Goal: Book appointment/travel/reservation

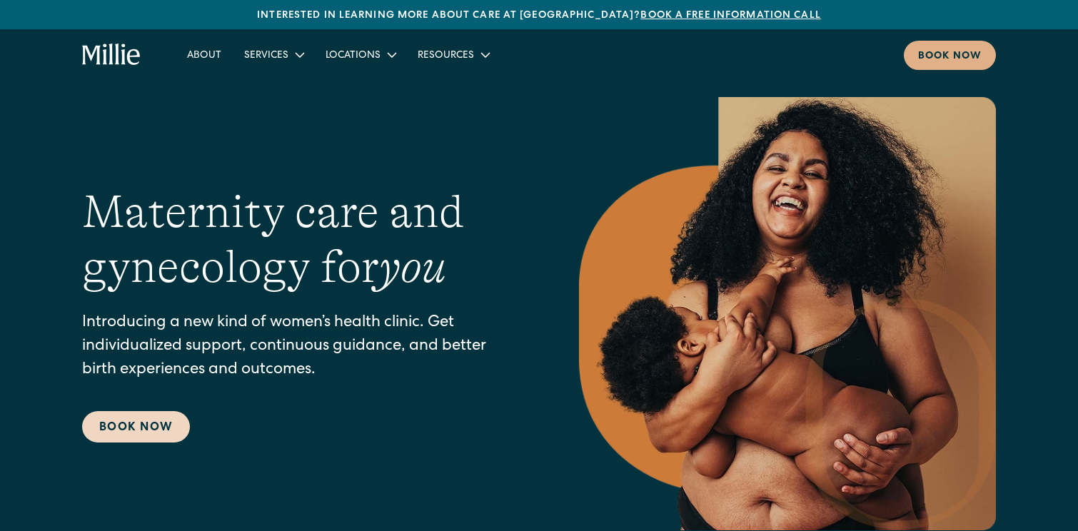
click at [136, 435] on link "Book Now" at bounding box center [136, 426] width 108 height 31
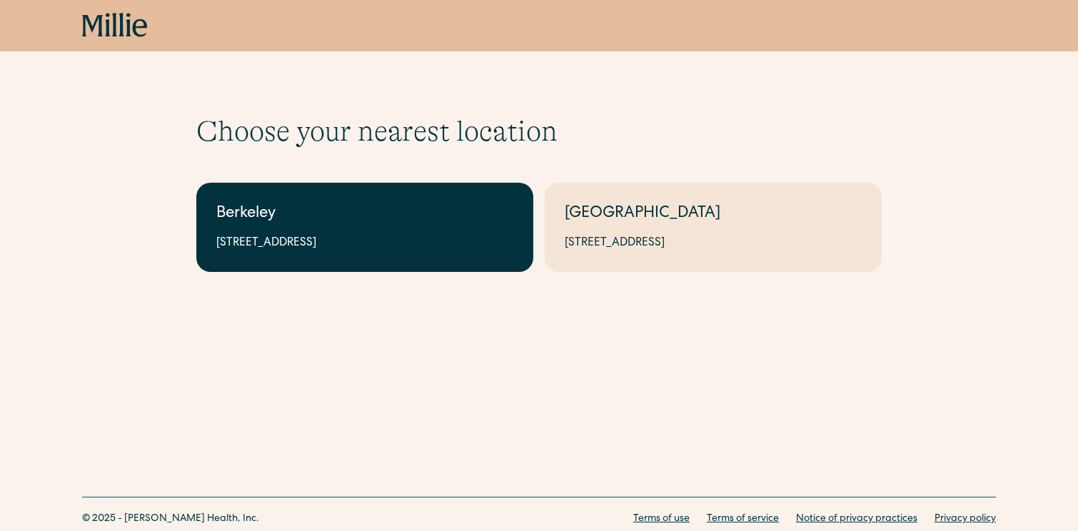
click at [330, 218] on div "Berkeley" at bounding box center [364, 215] width 297 height 24
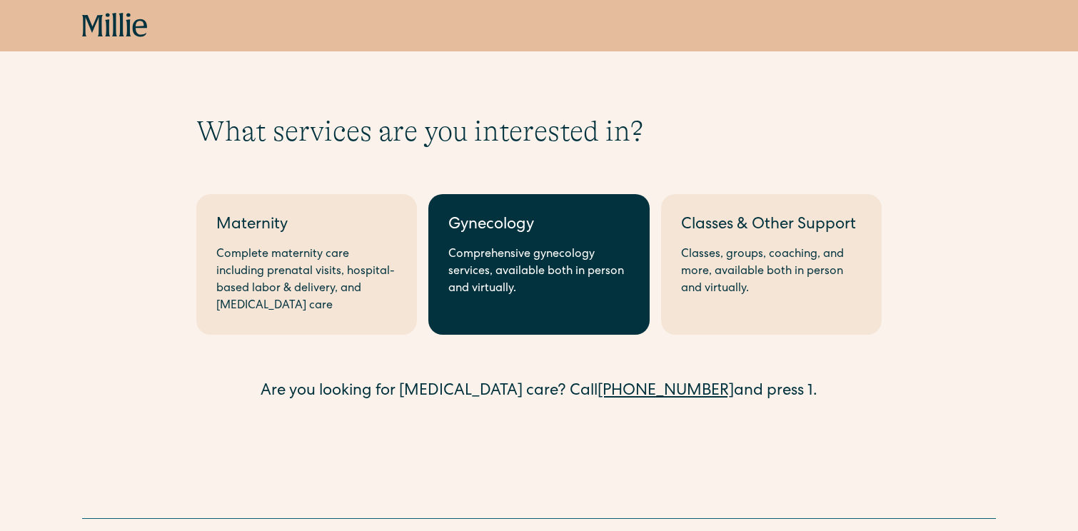
click at [520, 254] on div "Comprehensive gynecology services, available both in person and virtually." at bounding box center [538, 271] width 181 height 51
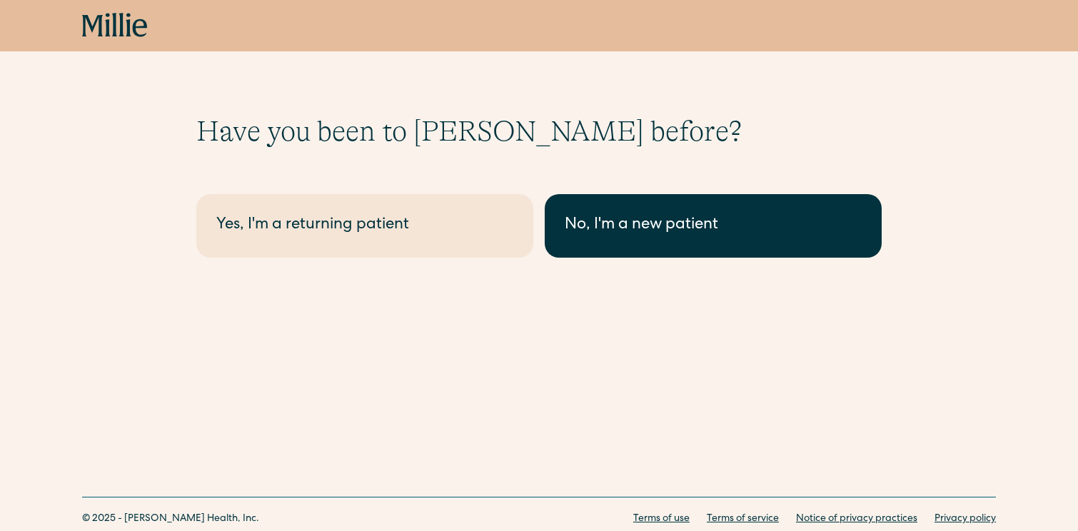
click at [658, 226] on div "No, I'm a new patient" at bounding box center [713, 226] width 297 height 24
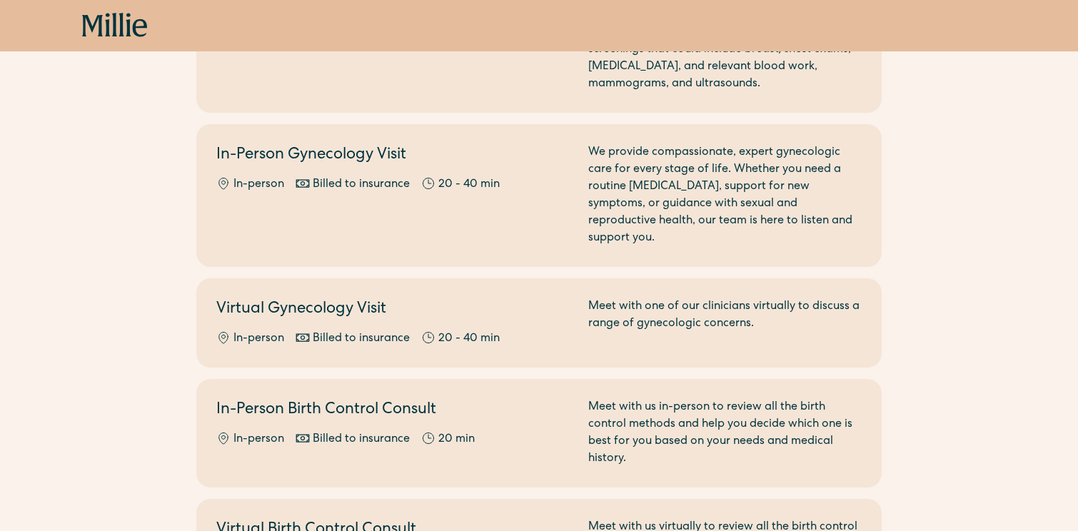
scroll to position [242, 0]
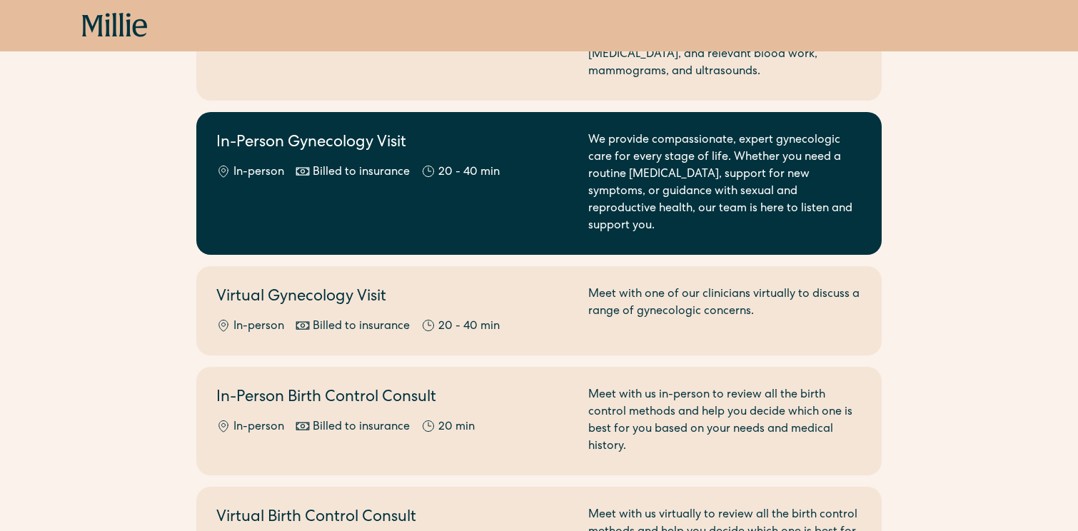
click at [572, 167] on div "In-Person Gynecology Visit In-person Billed to insurance 20 - 40 min We provide…" at bounding box center [538, 183] width 645 height 103
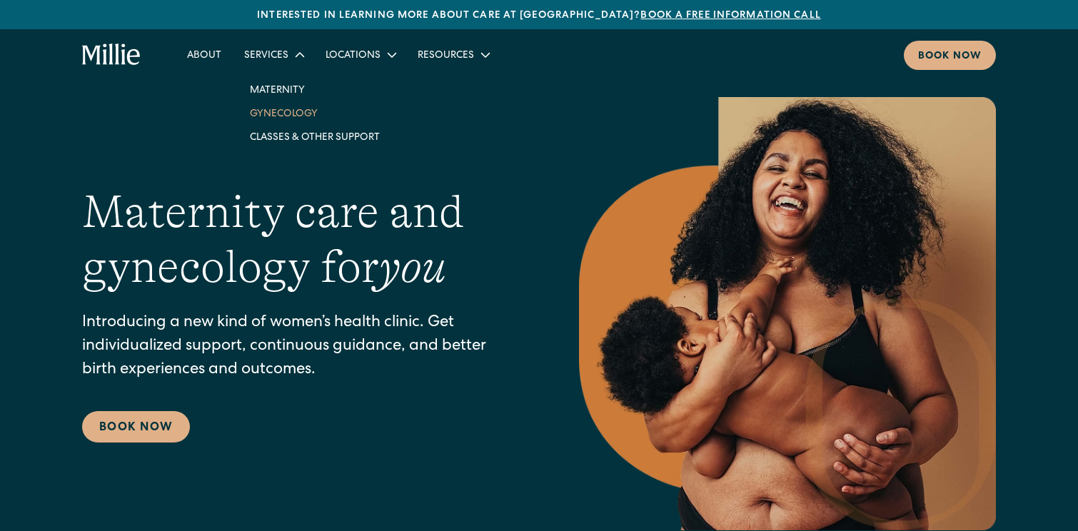
click at [274, 116] on link "Gynecology" at bounding box center [314, 113] width 153 height 24
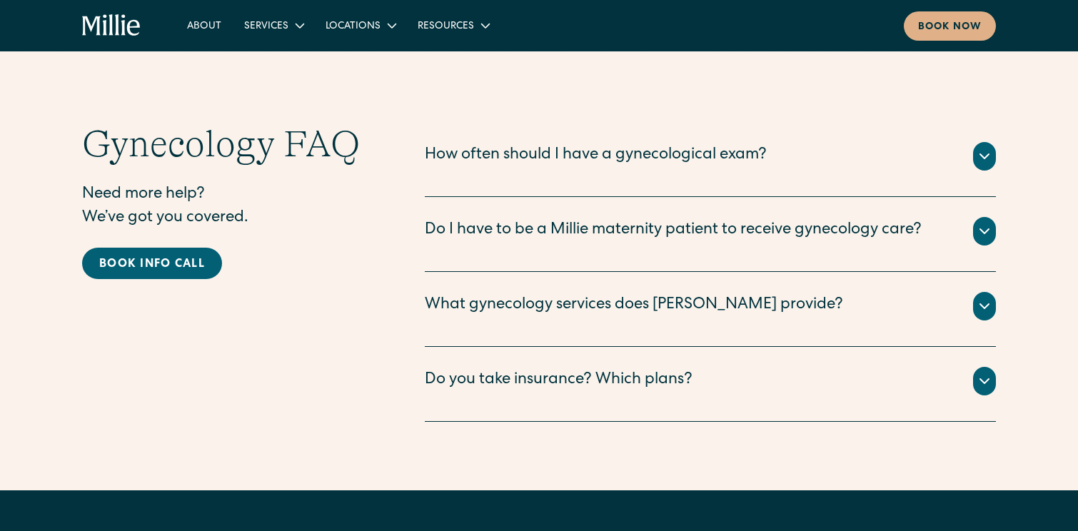
scroll to position [2672, 0]
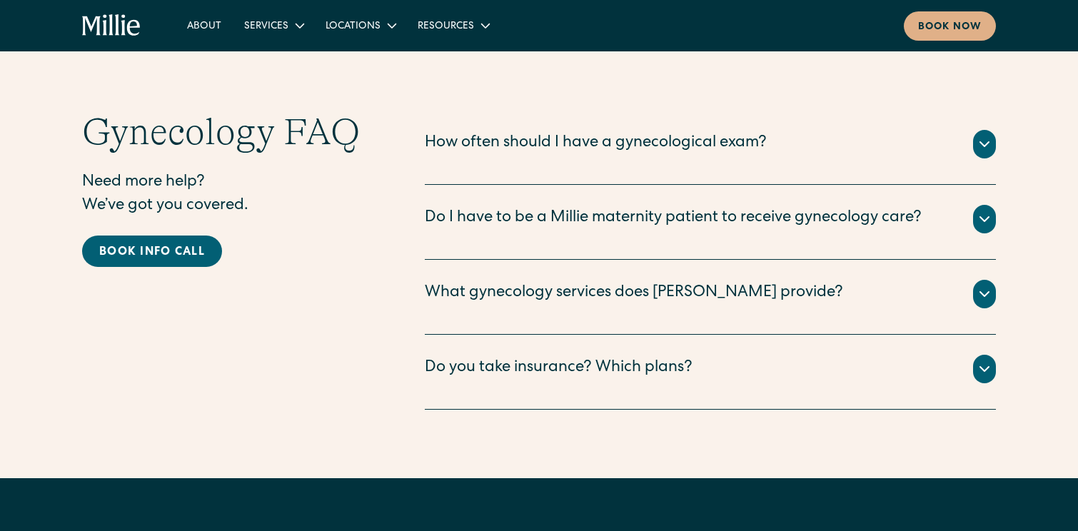
click at [555, 231] on div "Do I have to be a Millie maternity patient to receive gynecology care?" at bounding box center [673, 219] width 497 height 24
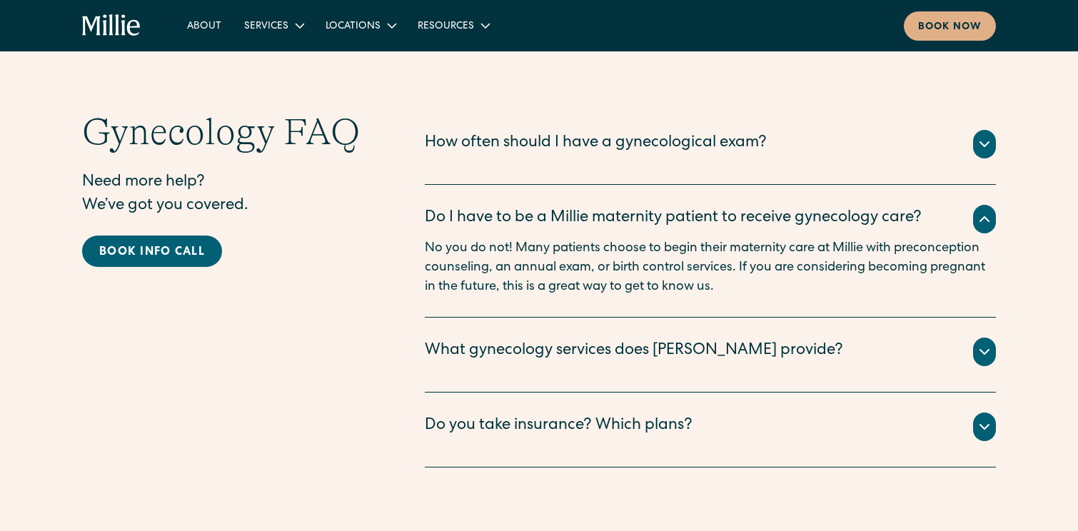
click at [555, 231] on div "Do I have to be a Millie maternity patient to receive gynecology care?" at bounding box center [673, 219] width 497 height 24
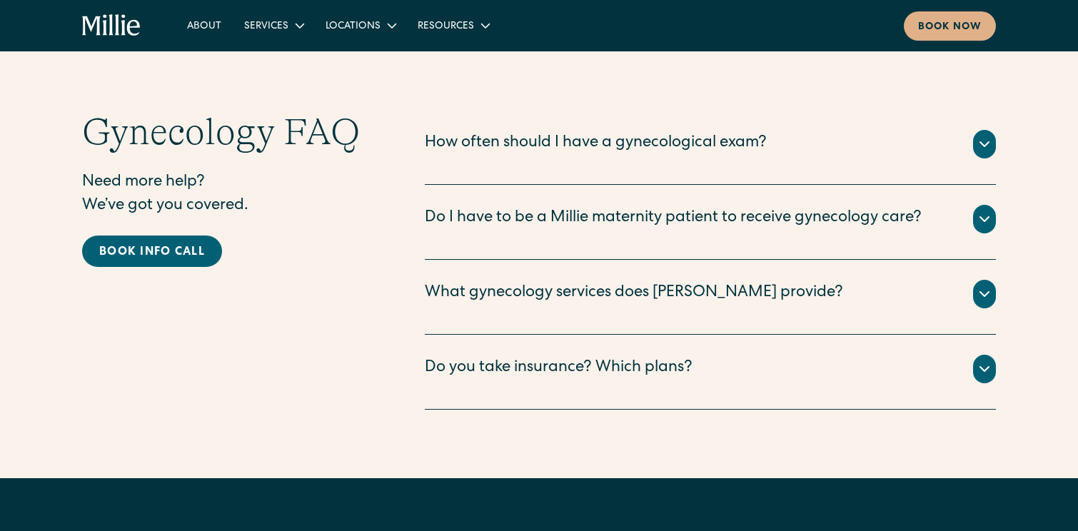
click at [617, 305] on div "What gynecology services does Millie provide?" at bounding box center [634, 294] width 418 height 24
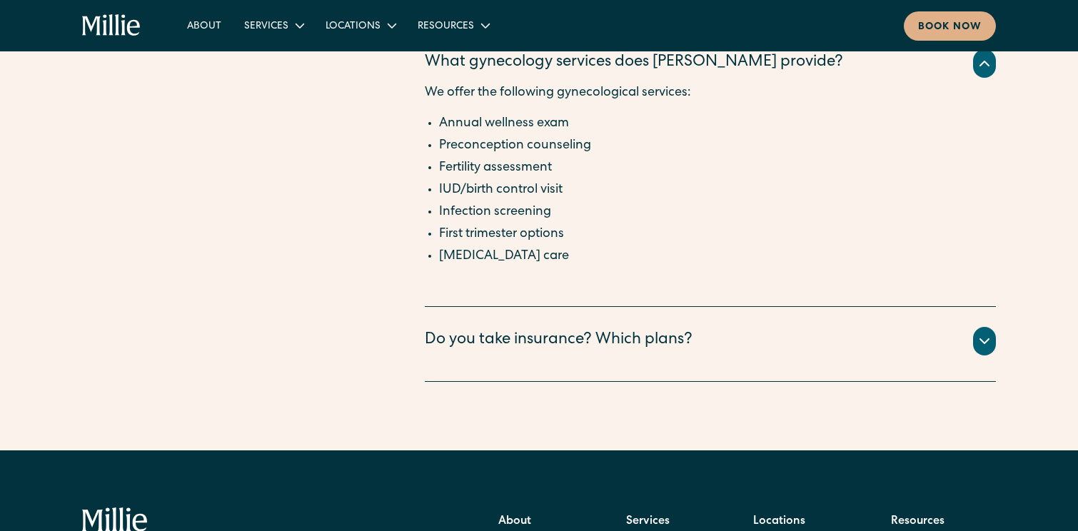
scroll to position [2898, 0]
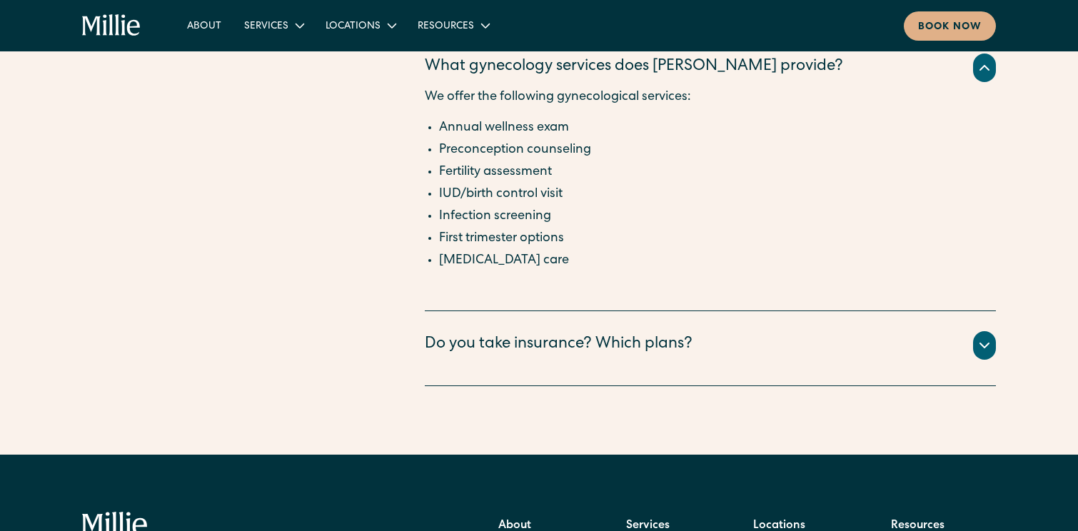
click at [583, 357] on div "Do you take insurance? Which plans?" at bounding box center [559, 345] width 268 height 24
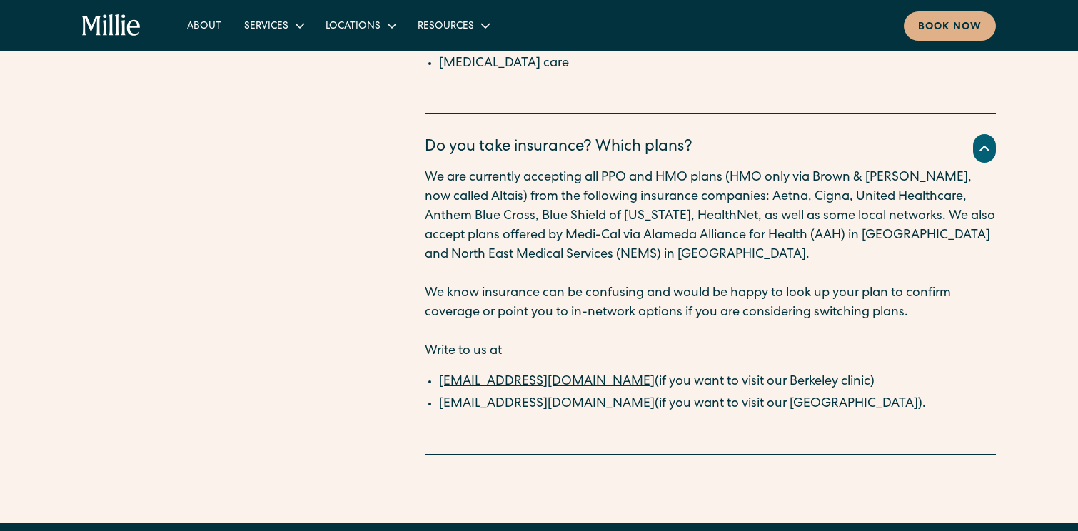
scroll to position [3103, 0]
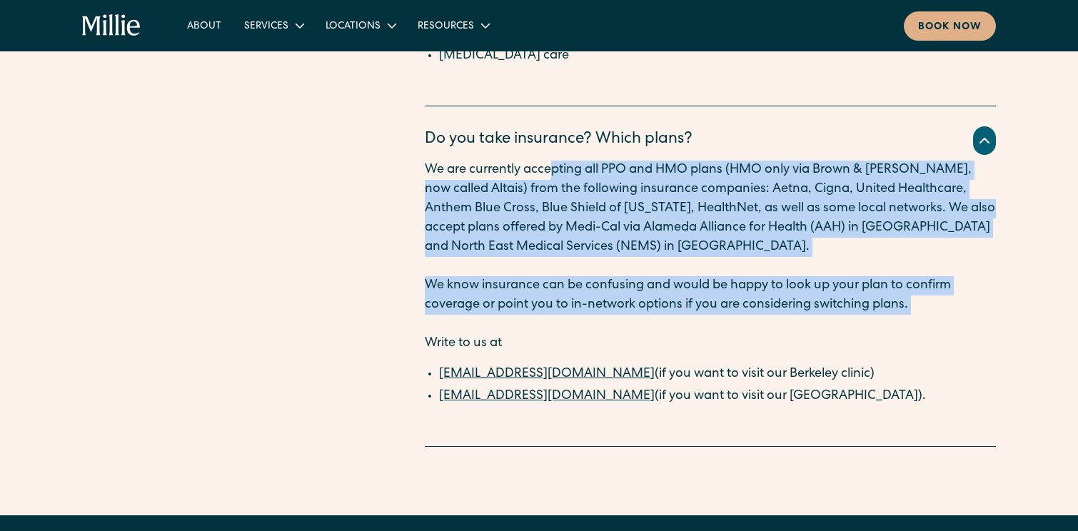
drag, startPoint x: 549, startPoint y: 183, endPoint x: 975, endPoint y: 338, distance: 453.4
click at [975, 338] on div "We are currently accepting all PPO and HMO plans (HMO only via Brown & Toland, …" at bounding box center [710, 294] width 571 height 266
click at [975, 334] on p "‍" at bounding box center [710, 324] width 571 height 19
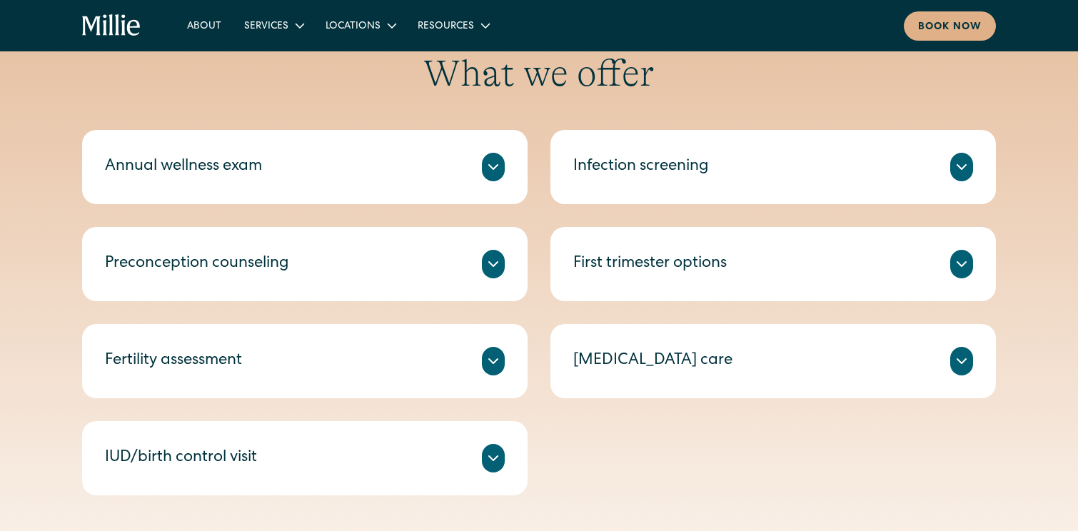
scroll to position [543, 0]
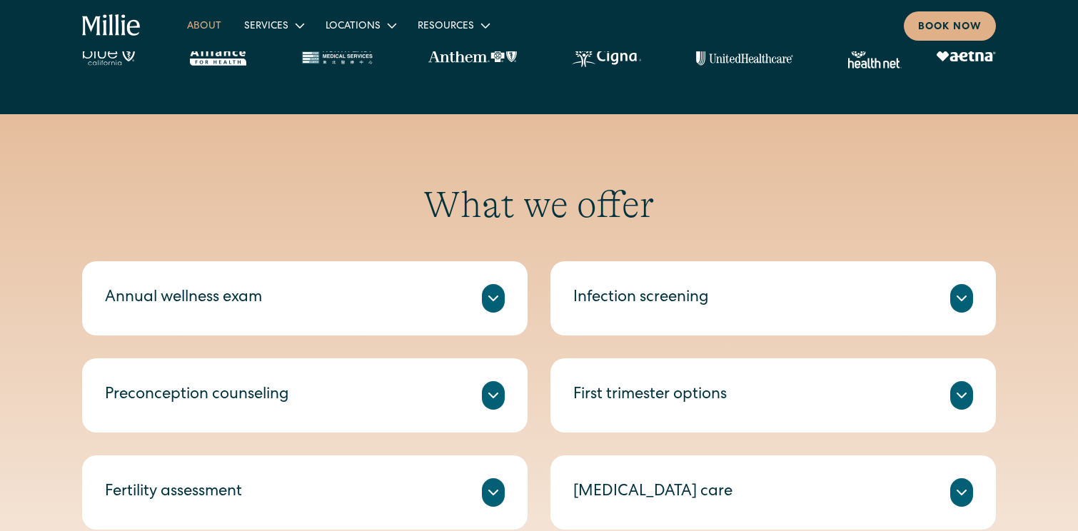
click at [202, 26] on link "About" at bounding box center [204, 26] width 57 height 24
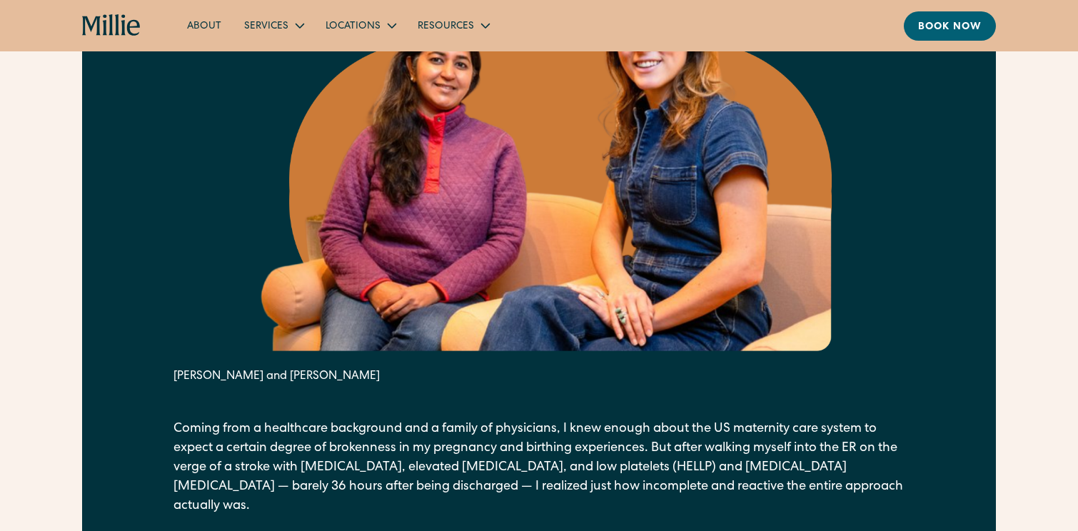
scroll to position [786, 0]
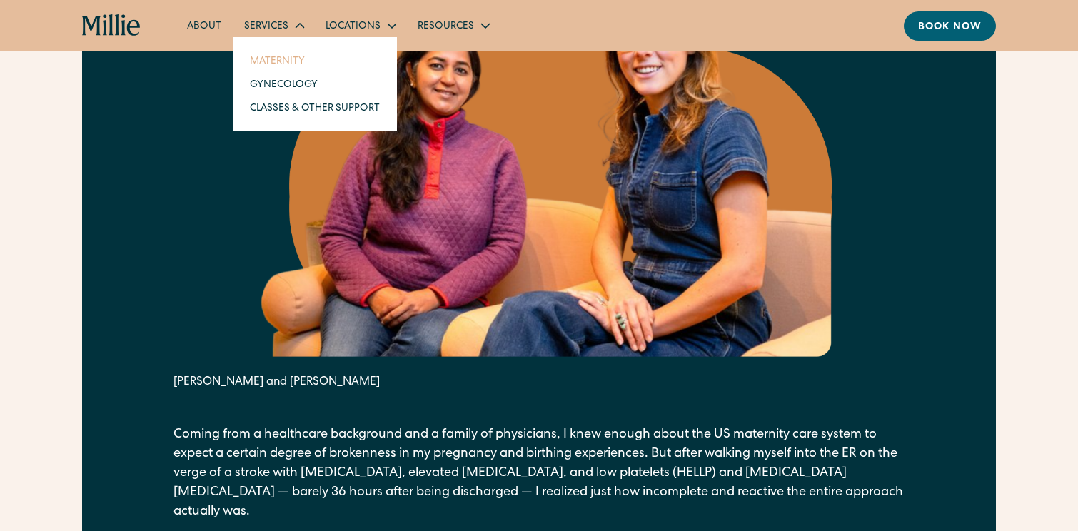
click at [277, 60] on link "Maternity" at bounding box center [314, 61] width 153 height 24
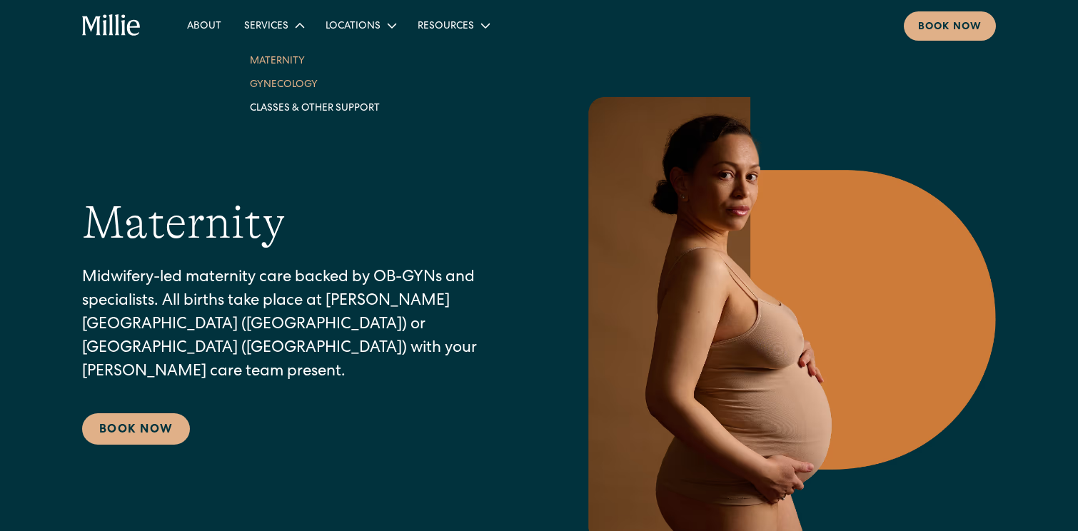
click at [283, 88] on link "Gynecology" at bounding box center [314, 84] width 153 height 24
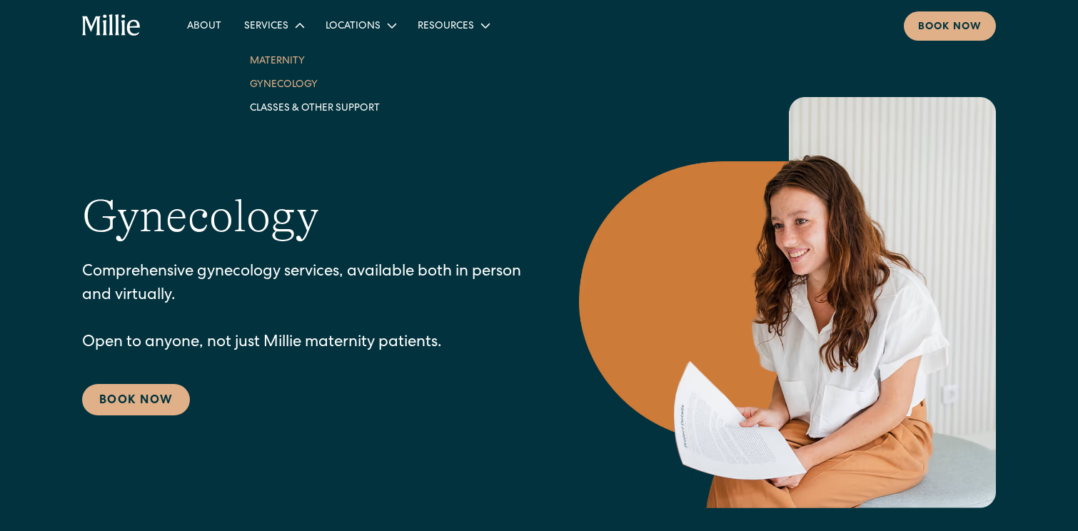
click at [280, 52] on link "Maternity" at bounding box center [314, 61] width 153 height 24
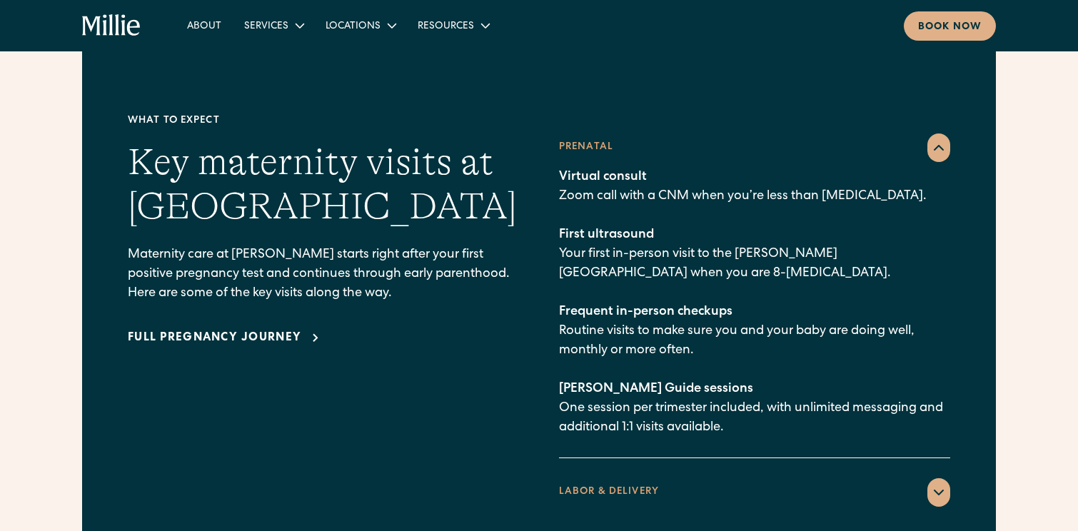
scroll to position [2021, 0]
